Goal: Navigation & Orientation: Find specific page/section

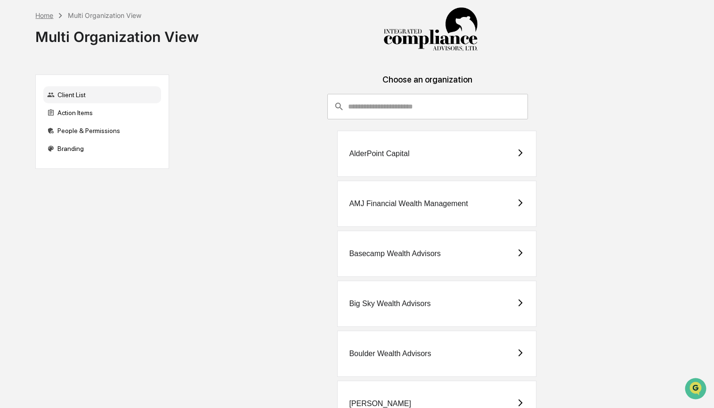
click at [49, 18] on div "Home" at bounding box center [44, 15] width 18 height 8
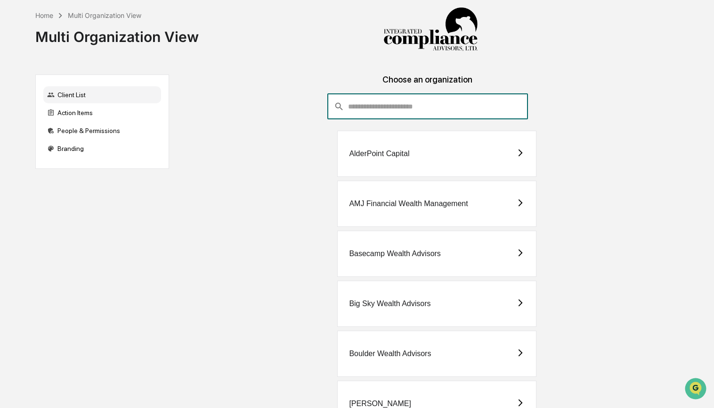
click at [433, 106] on input "consultant-dashboard__filter-organizations-search-bar" at bounding box center [438, 106] width 180 height 25
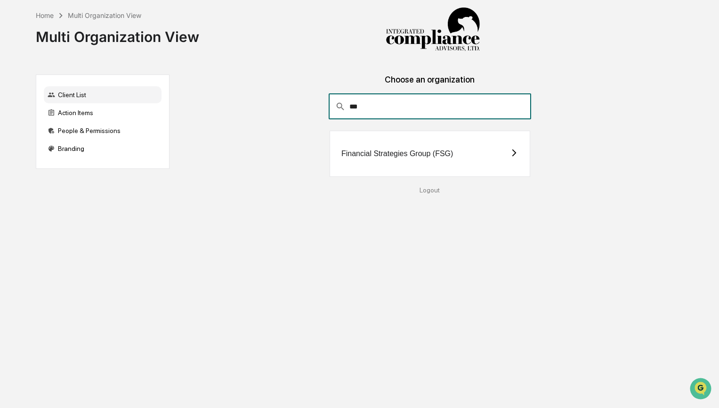
type input "***"
click at [444, 154] on div "Financial Strategies Group (FSG)" at bounding box center [398, 153] width 112 height 8
